Goal: Task Accomplishment & Management: Use online tool/utility

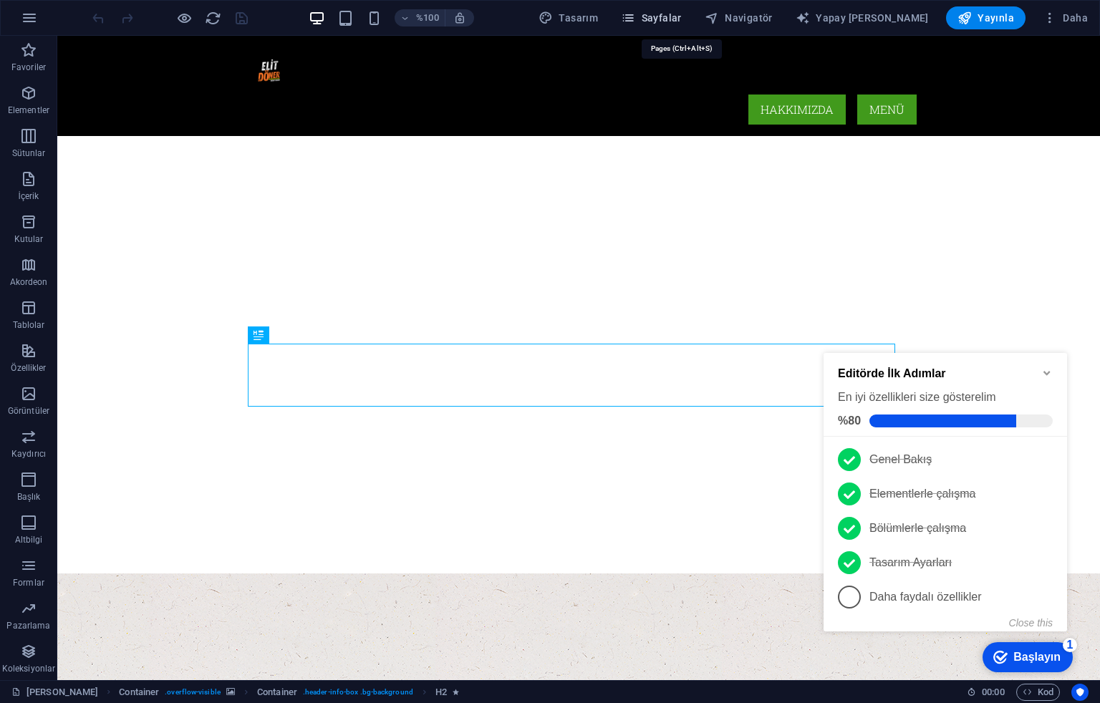
click at [682, 17] on font "Sayfalar" at bounding box center [661, 17] width 40 height 11
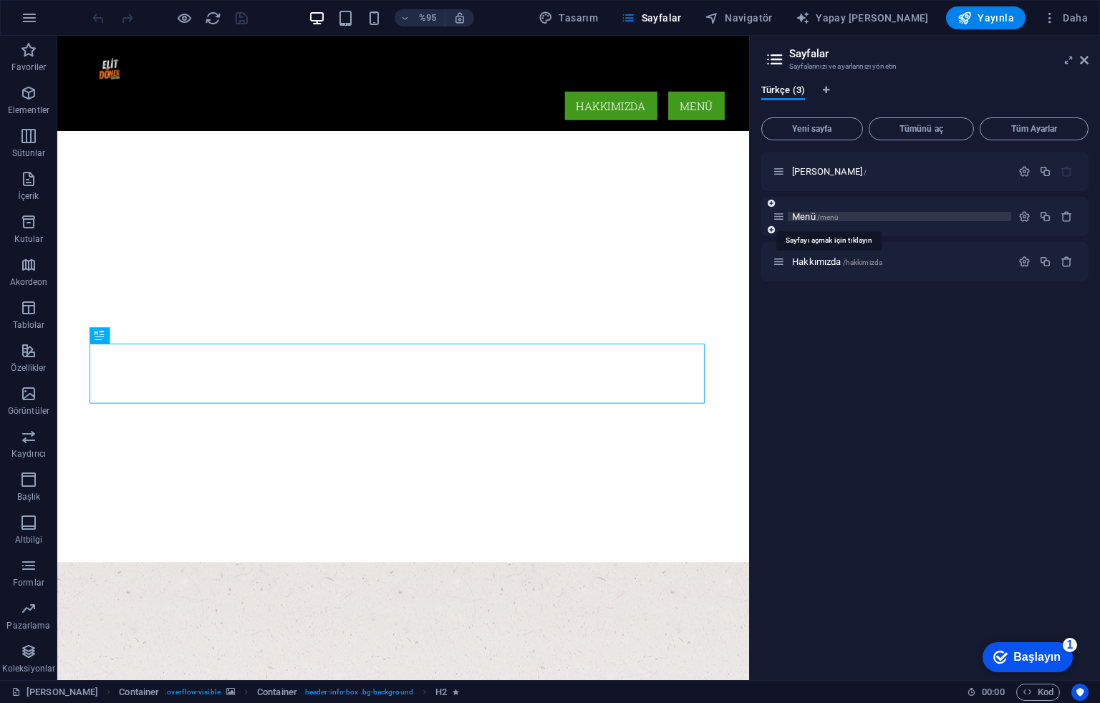
click at [831, 215] on font "/menü" at bounding box center [828, 217] width 22 height 8
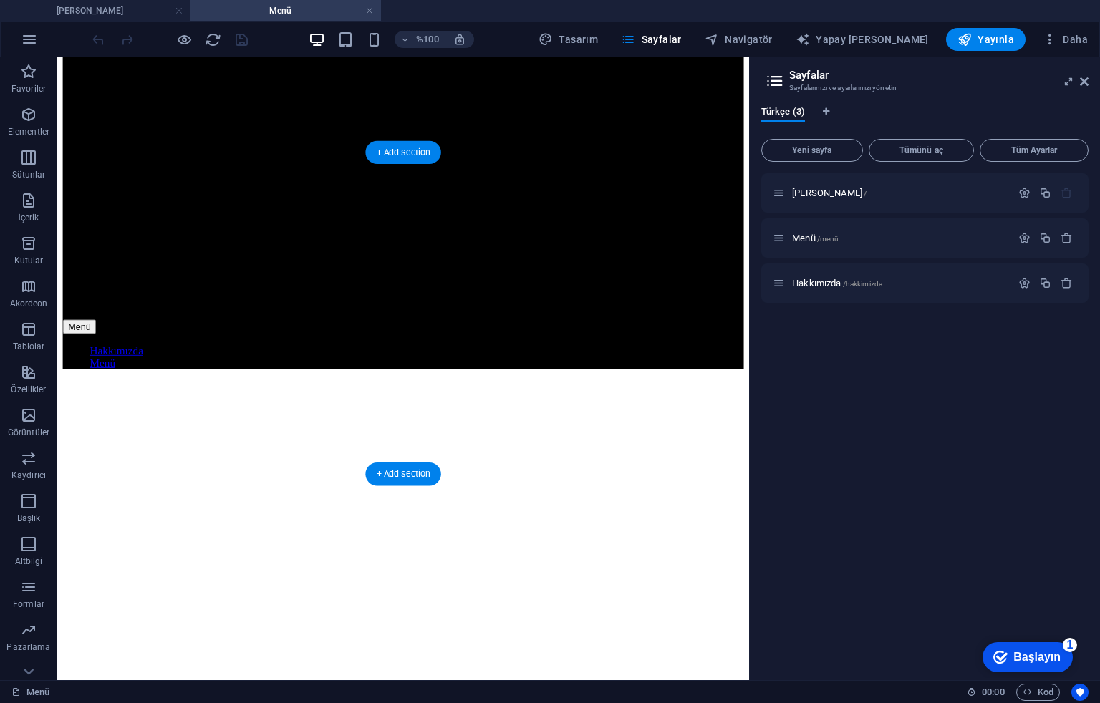
scroll to position [763, 0]
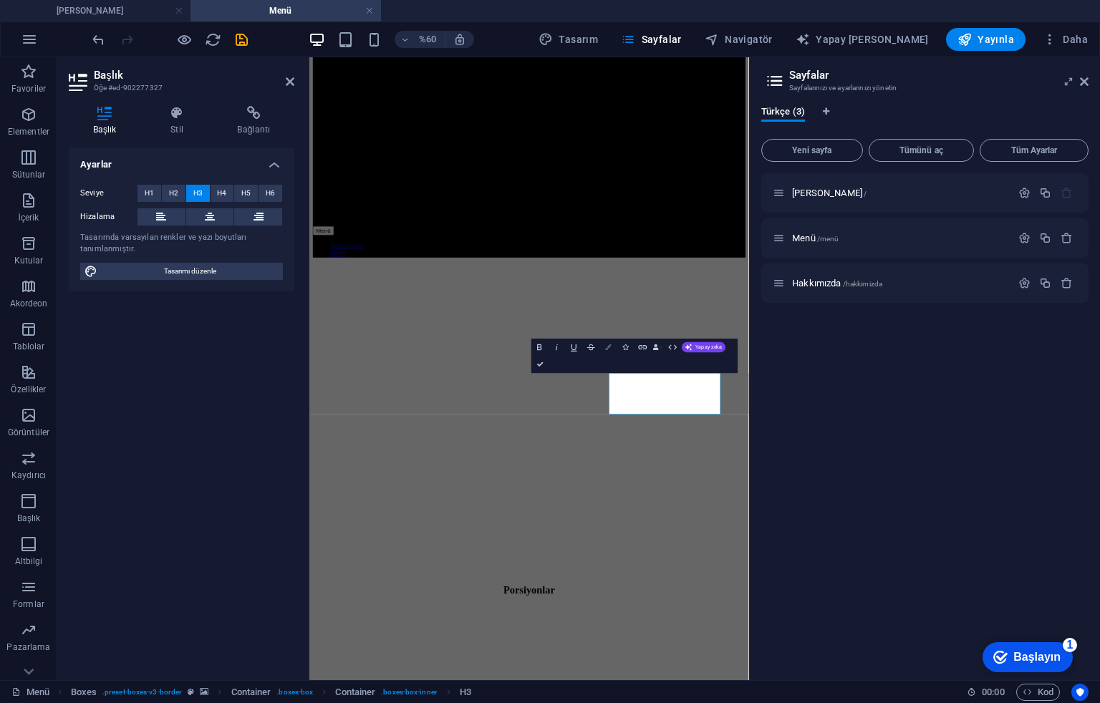
click at [605, 350] on button "Renkler" at bounding box center [608, 347] width 16 height 17
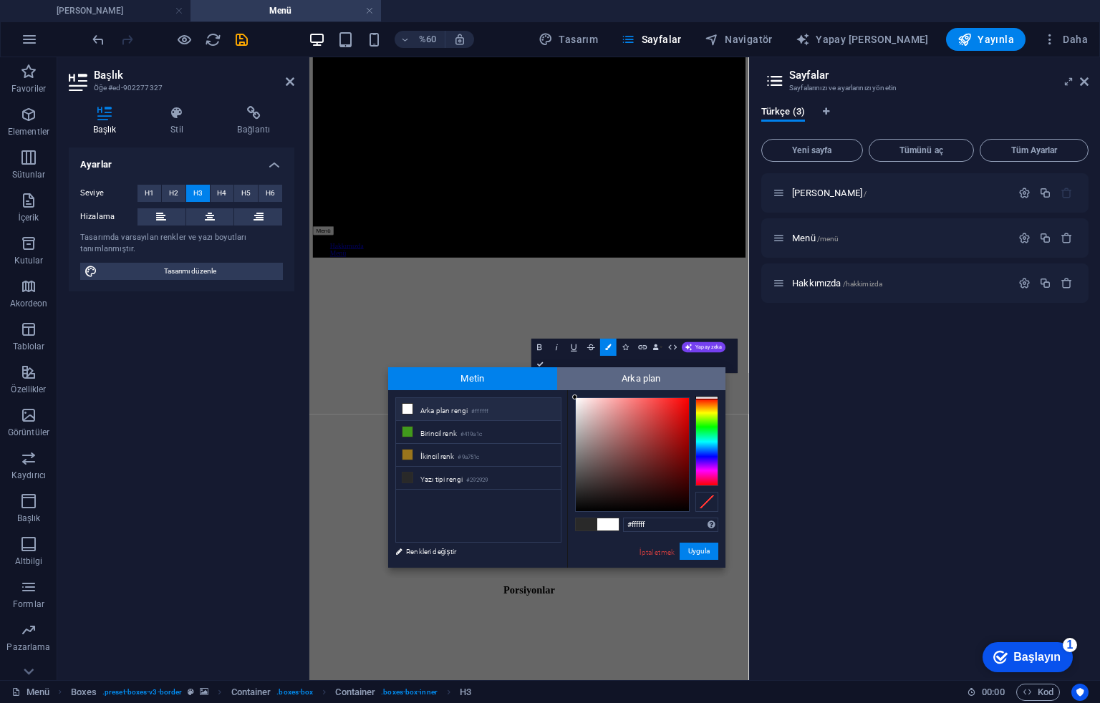
drag, startPoint x: 582, startPoint y: 407, endPoint x: 560, endPoint y: 382, distance: 33.5
click at [560, 382] on div "Metin Arka plan az Arka plan rengi #ffffff Birincil renk #419a1c İkincil renk" at bounding box center [556, 467] width 337 height 201
click at [577, 393] on div "#fffbfb Desteklenen biçimler #0852ed rgb(8, 82, 237) rgba(8, 82, 237, 90%) hsv(…" at bounding box center [646, 583] width 158 height 386
type input "#f7eeee"
click at [579, 401] on div at bounding box center [578, 400] width 5 height 5
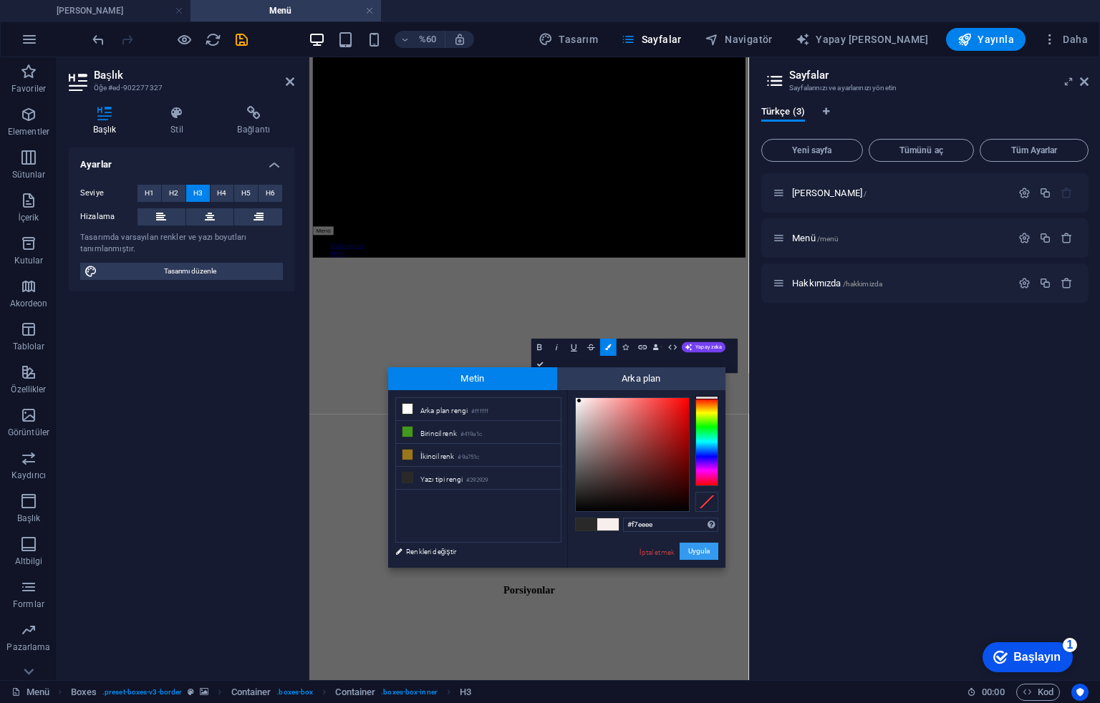
click at [699, 543] on button "Uygula" at bounding box center [698, 552] width 39 height 18
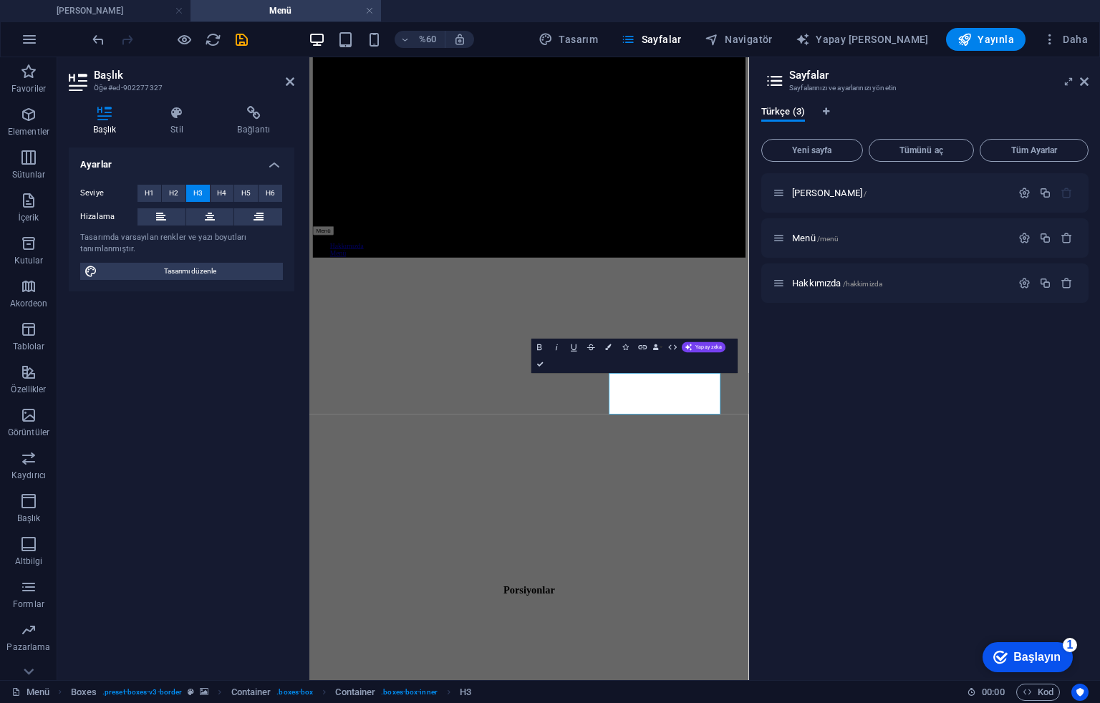
scroll to position [1379, 0]
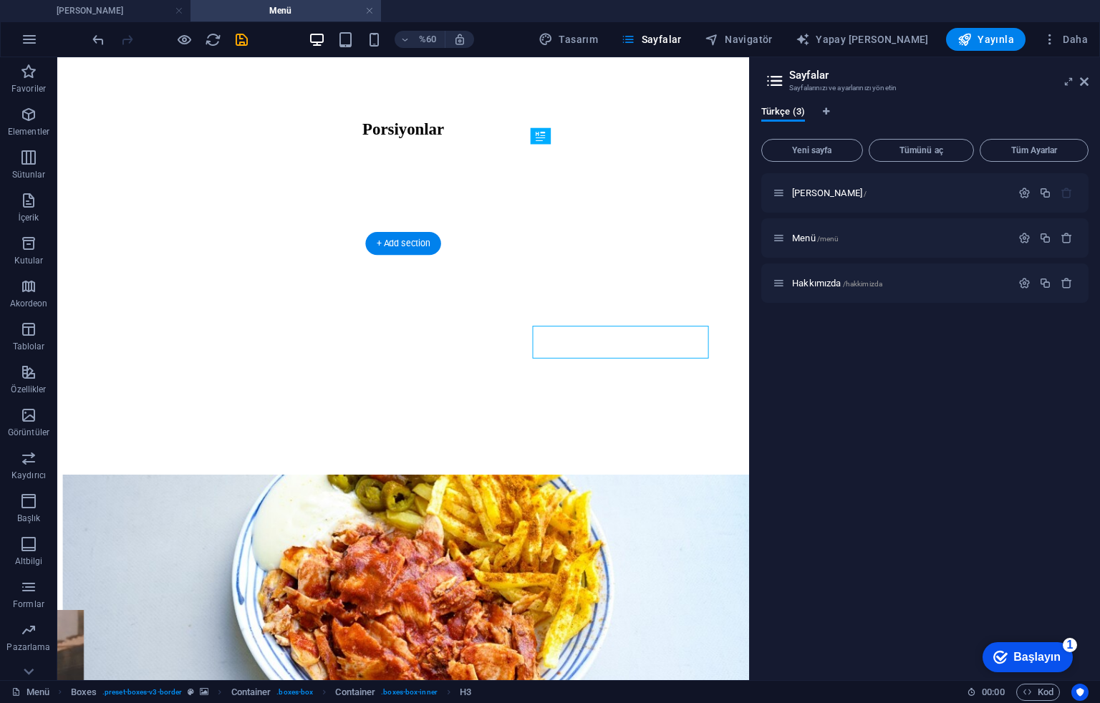
scroll to position [805, 0]
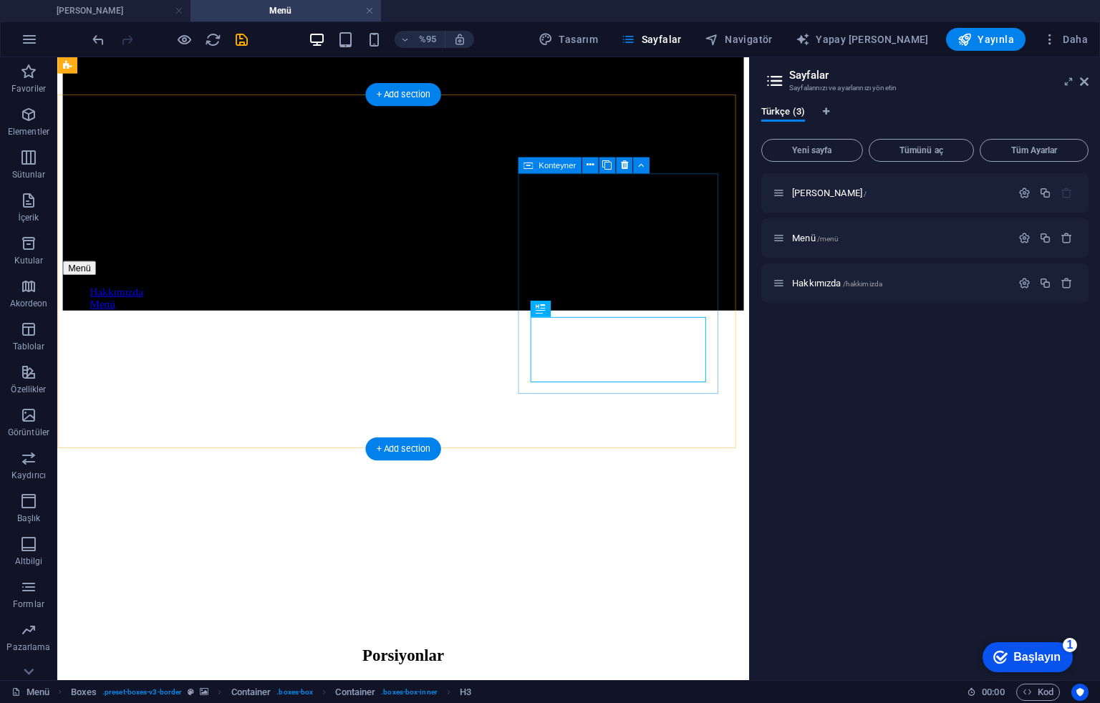
scroll to position [1160, 0]
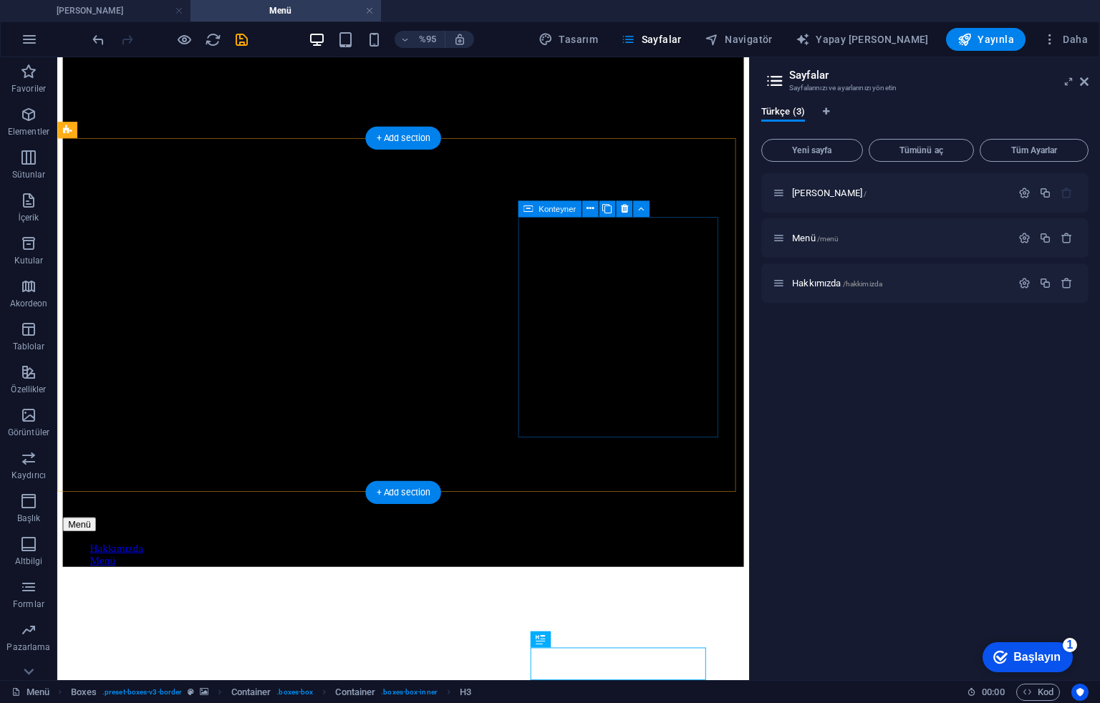
scroll to position [779, 0]
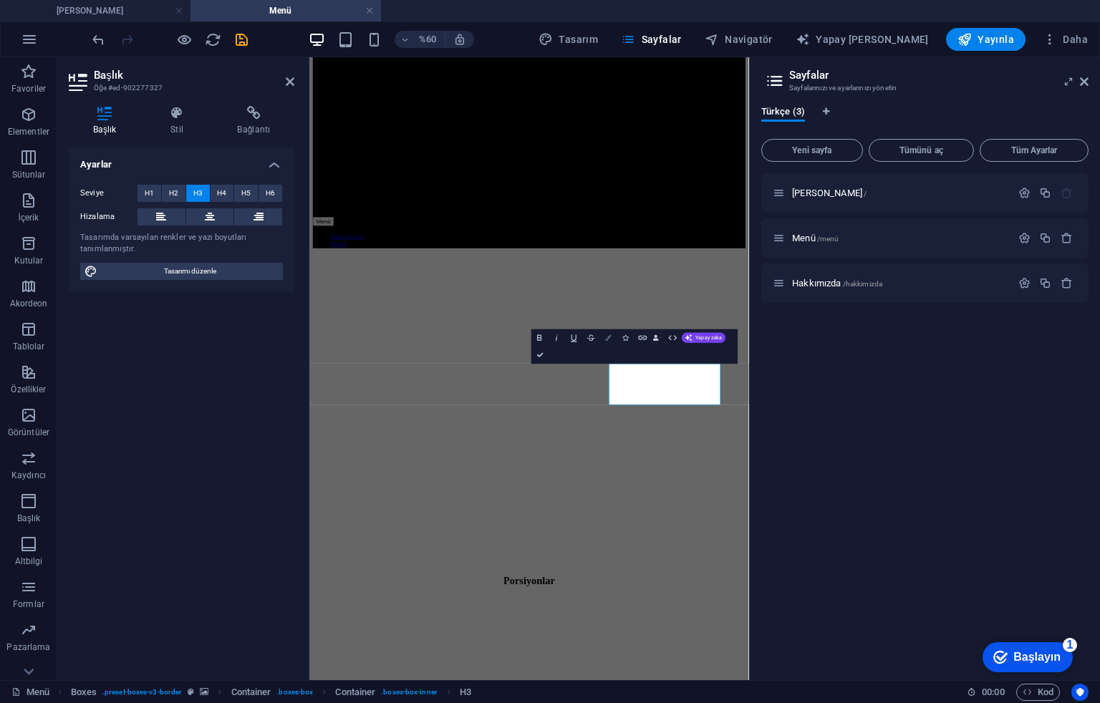
click at [608, 336] on icon "button" at bounding box center [608, 338] width 6 height 6
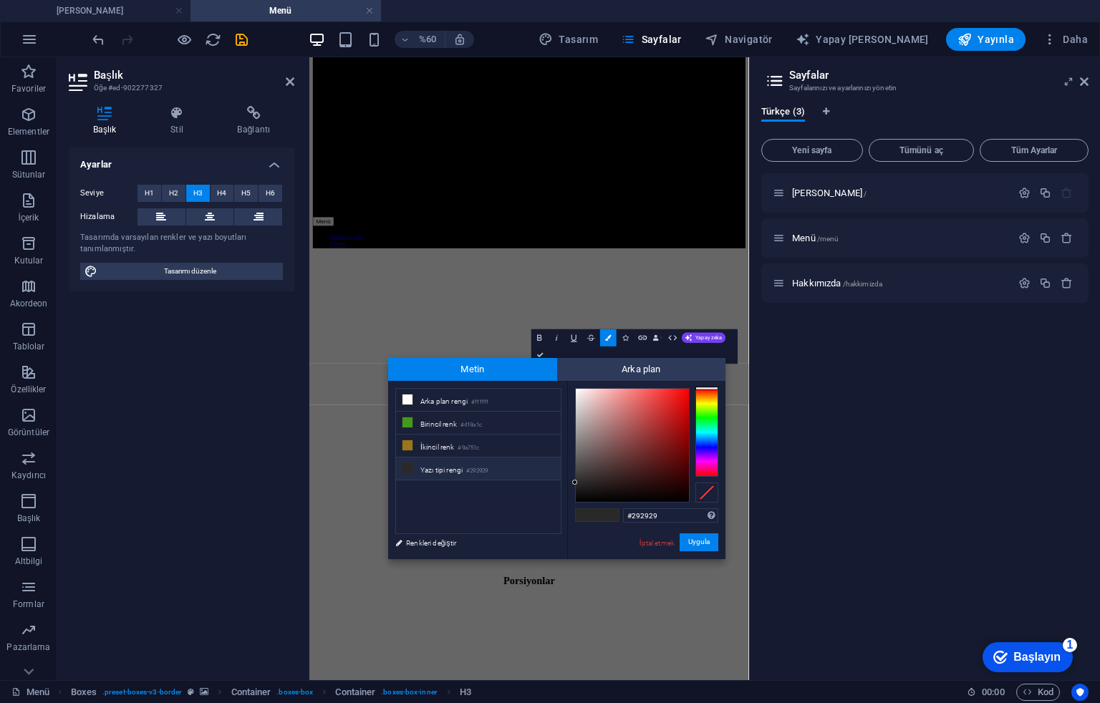
type input "#e2d0d0"
click at [584, 401] on div at bounding box center [632, 445] width 113 height 113
click at [690, 545] on font "Uygula" at bounding box center [698, 542] width 21 height 8
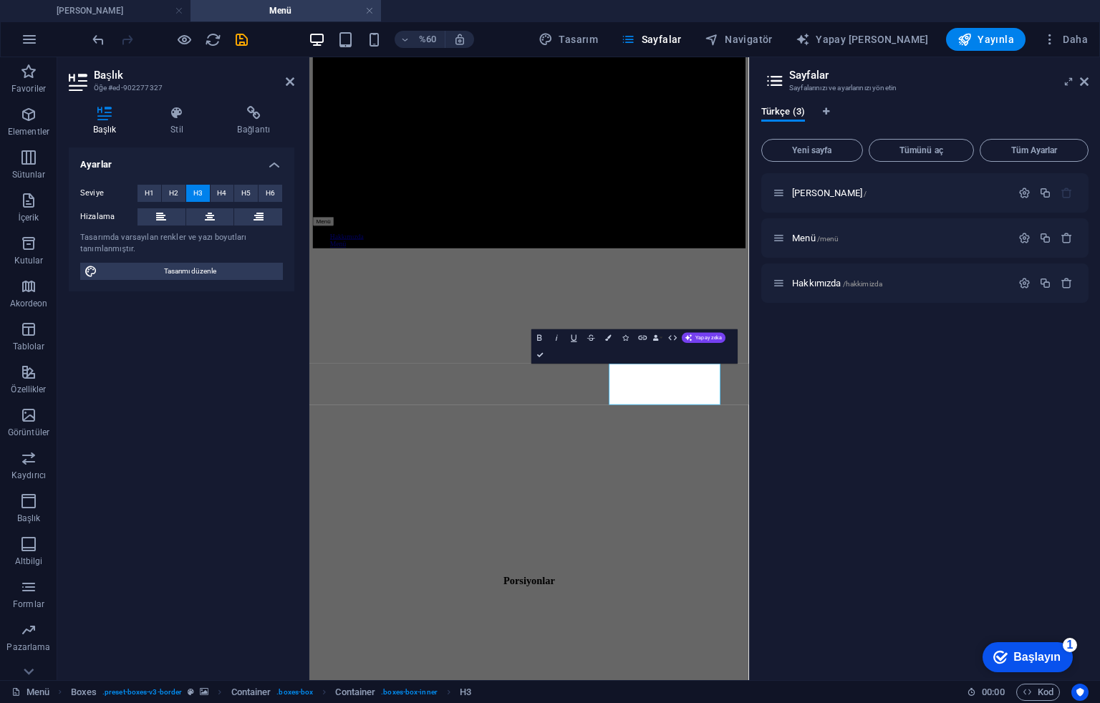
click at [179, 102] on div "Başlık Stil Bağlantı Ayarlar Seviye H1 H2 H3 H4 H5 H6 Hizalama Tasarımda varsay…" at bounding box center [181, 387] width 248 height 586
click at [179, 125] on font "Stil" at bounding box center [176, 130] width 13 height 10
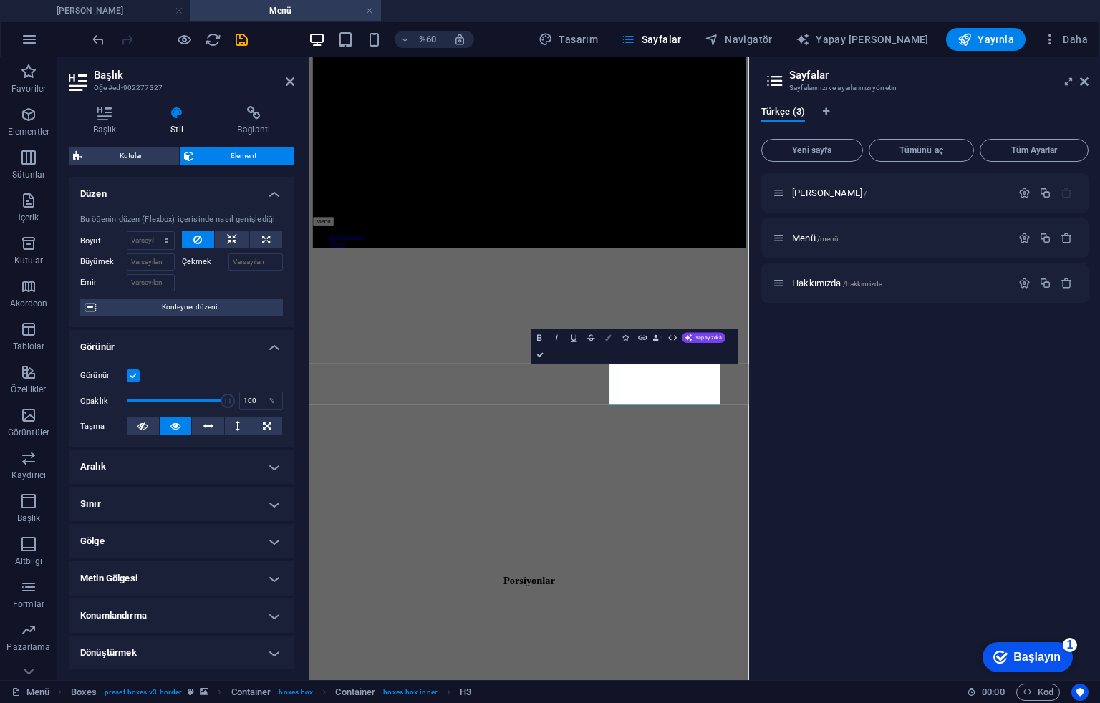
click at [608, 335] on icon "button" at bounding box center [608, 338] width 6 height 6
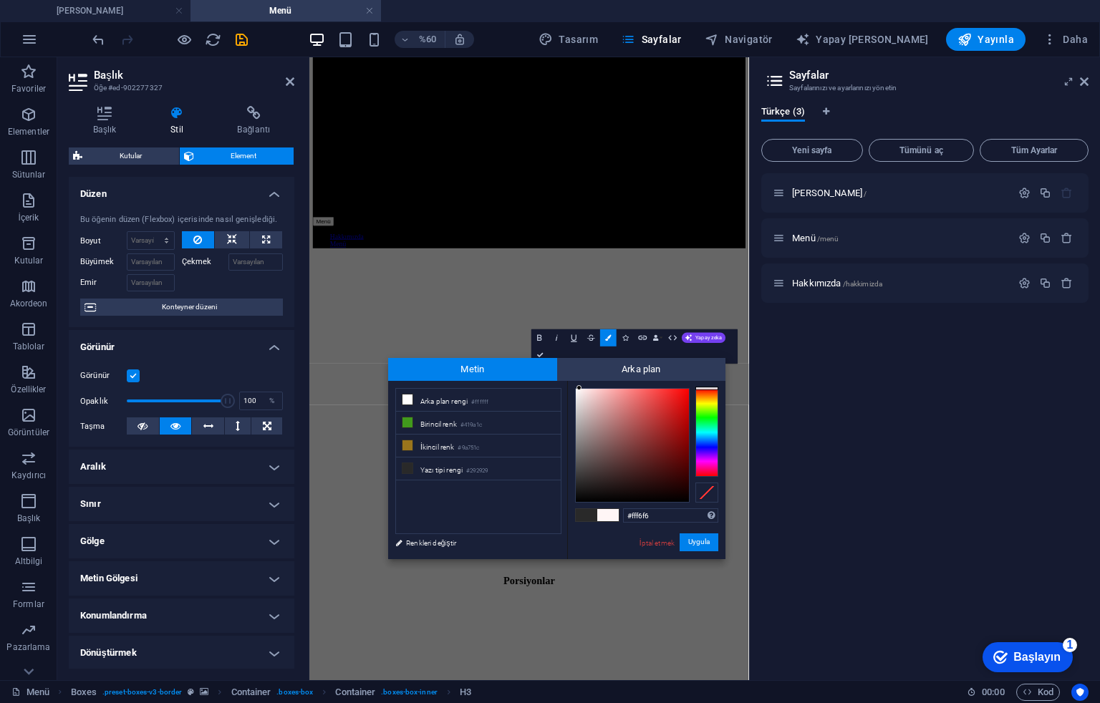
drag, startPoint x: 593, startPoint y: 402, endPoint x: 579, endPoint y: 388, distance: 19.7
click at [579, 389] on div at bounding box center [632, 445] width 113 height 113
click at [416, 401] on li "Arka plan rengi #ffffff" at bounding box center [478, 400] width 165 height 23
type input "#ffffff"
click at [686, 542] on button "Uygula" at bounding box center [698, 542] width 39 height 18
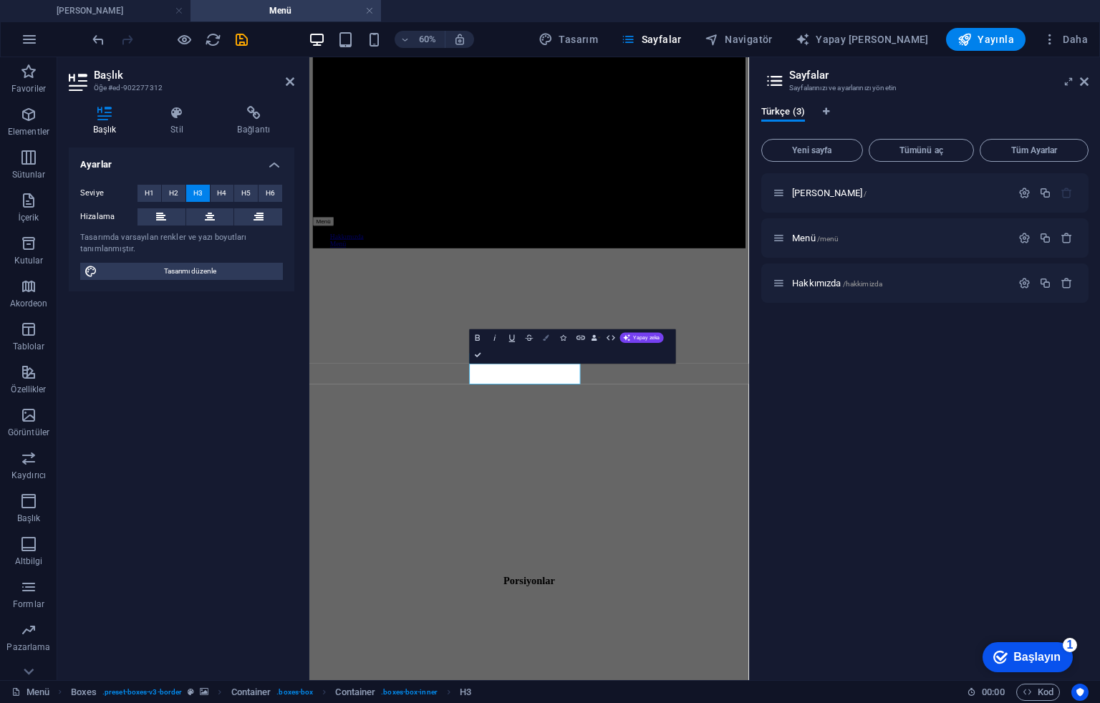
click at [549, 339] on icon "button" at bounding box center [546, 338] width 6 height 6
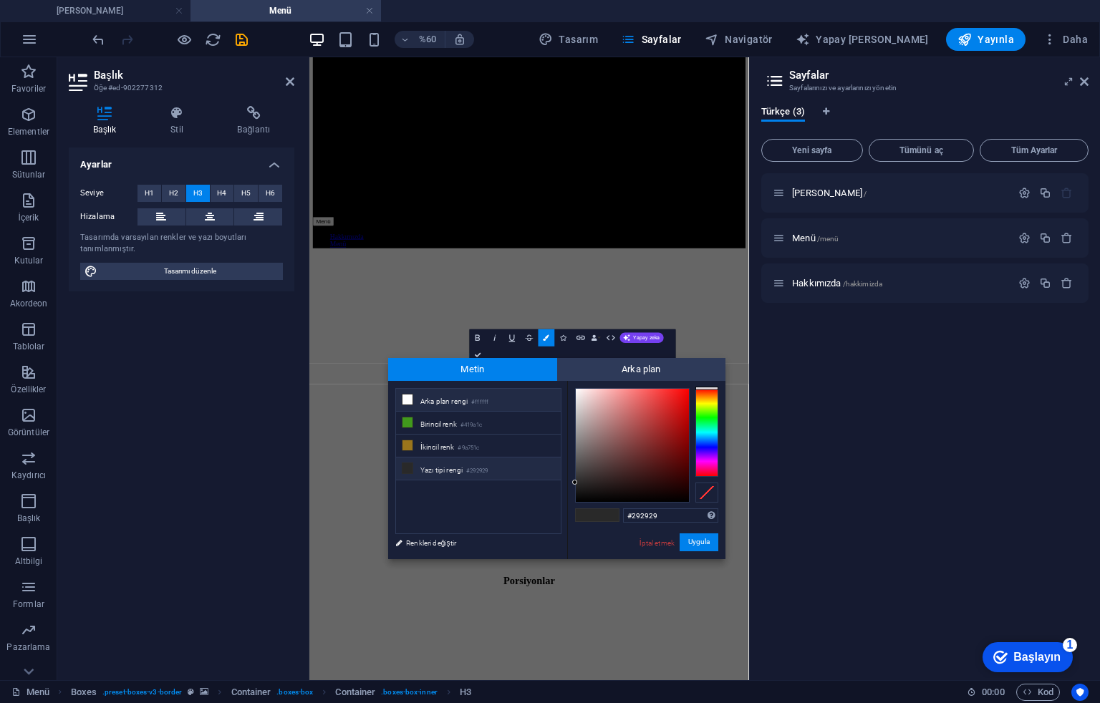
click at [497, 399] on li "Arka plan rengi #ffffff" at bounding box center [478, 400] width 165 height 23
type input "#ffffff"
click at [690, 534] on button "Uygula" at bounding box center [698, 542] width 39 height 18
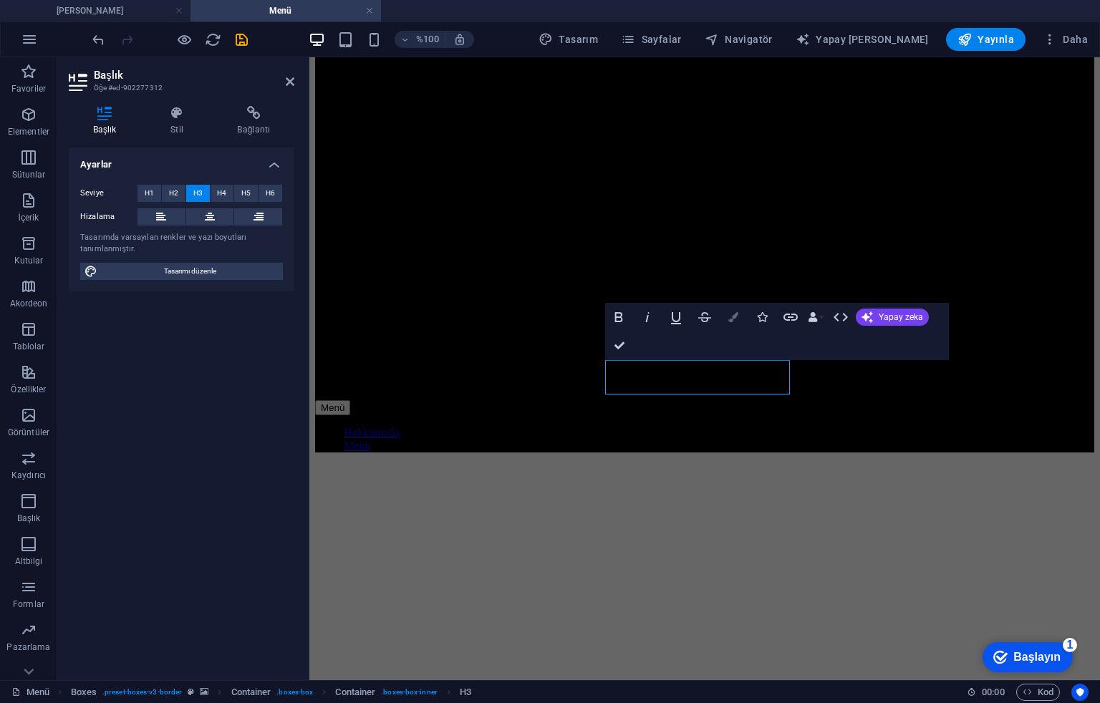
click at [737, 316] on icon "button" at bounding box center [733, 317] width 10 height 10
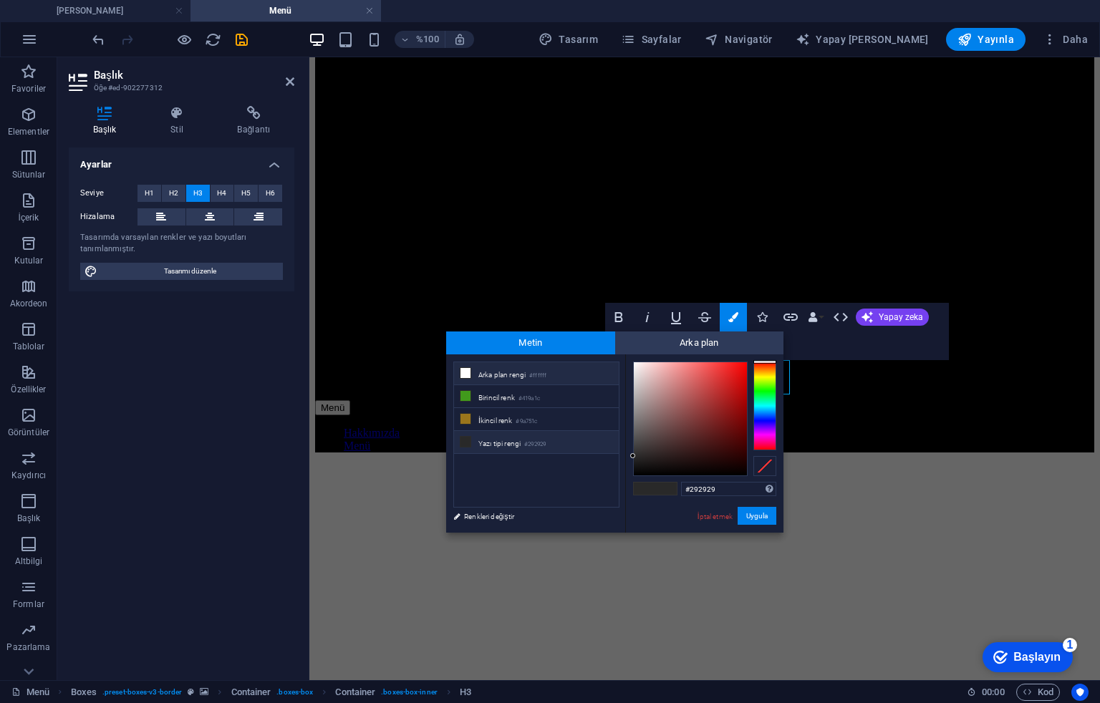
click at [511, 373] on font "Arka plan rengi" at bounding box center [501, 375] width 47 height 8
click at [746, 516] on font "Uygula" at bounding box center [756, 516] width 21 height 8
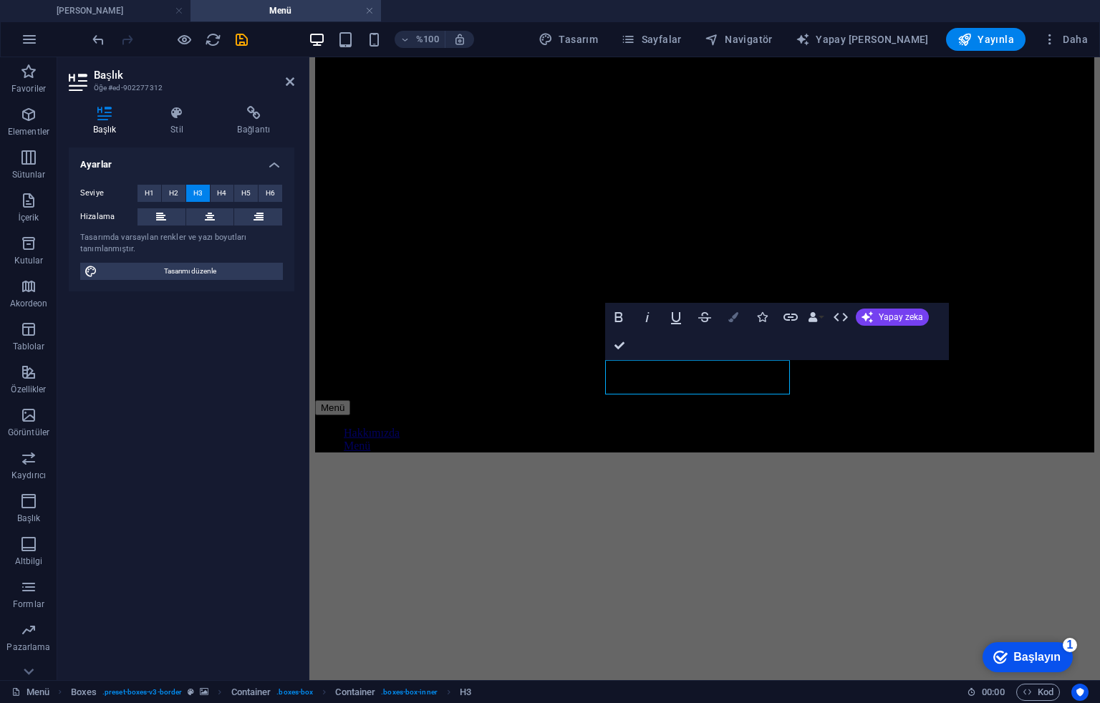
click at [734, 315] on icon "button" at bounding box center [733, 317] width 10 height 10
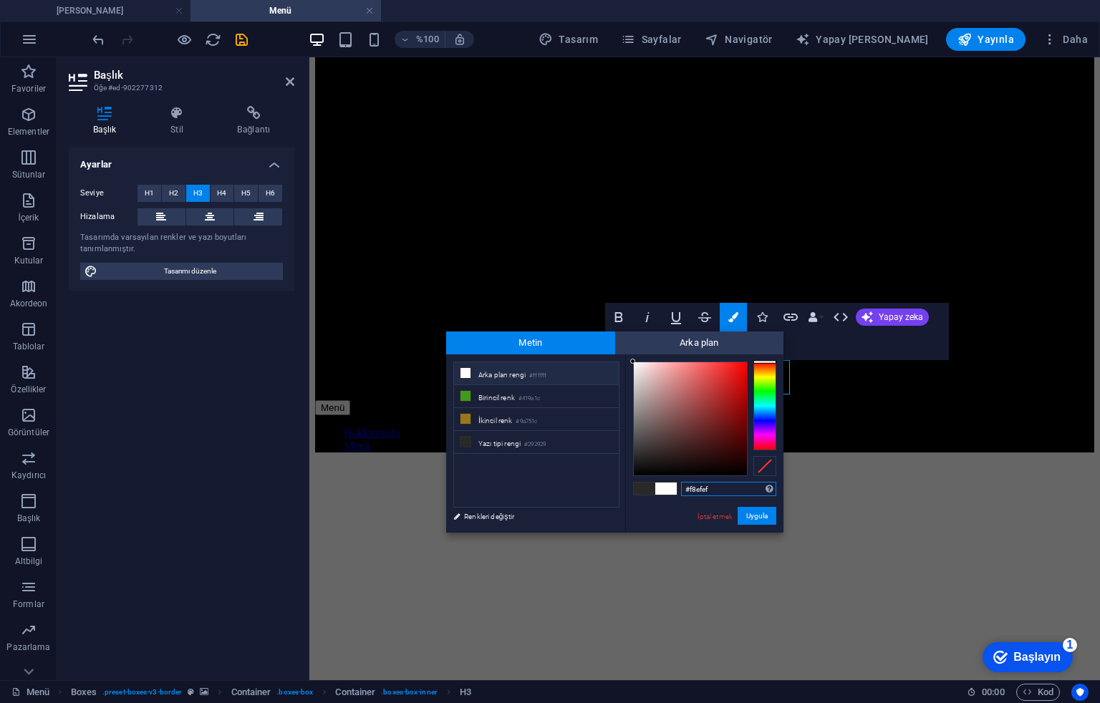
type input "#f3e1e1"
drag, startPoint x: 650, startPoint y: 371, endPoint x: 641, endPoint y: 367, distance: 9.3
click at [641, 367] on div at bounding box center [690, 418] width 113 height 113
click at [751, 525] on div "#f3e1e1 Desteklenen biçimler #0852ed rgb(8, 82, 237) rgba(8, 82, 237, 90%) hsv(…" at bounding box center [704, 547] width 158 height 386
click at [767, 515] on font "Uygula" at bounding box center [756, 516] width 21 height 8
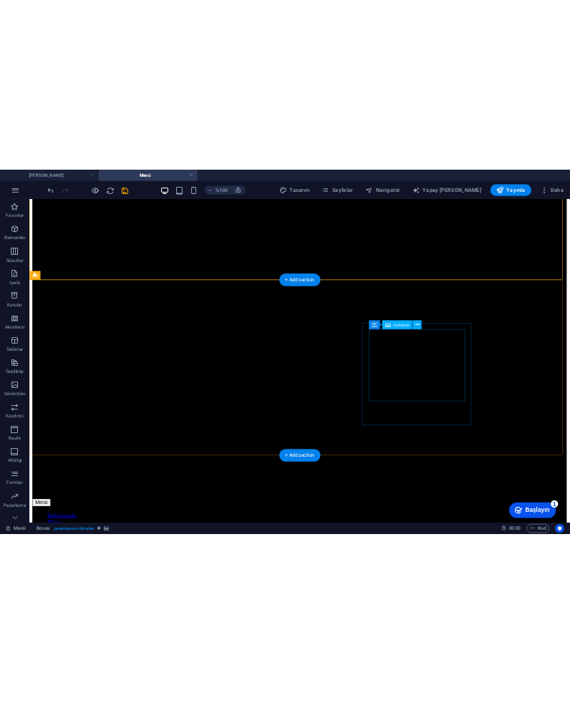
scroll to position [1065, 0]
